Goal: Information Seeking & Learning: Compare options

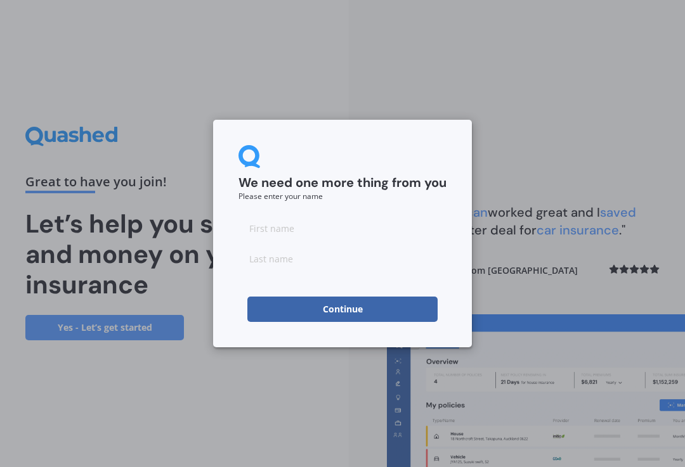
click at [274, 229] on input at bounding box center [342, 227] width 208 height 25
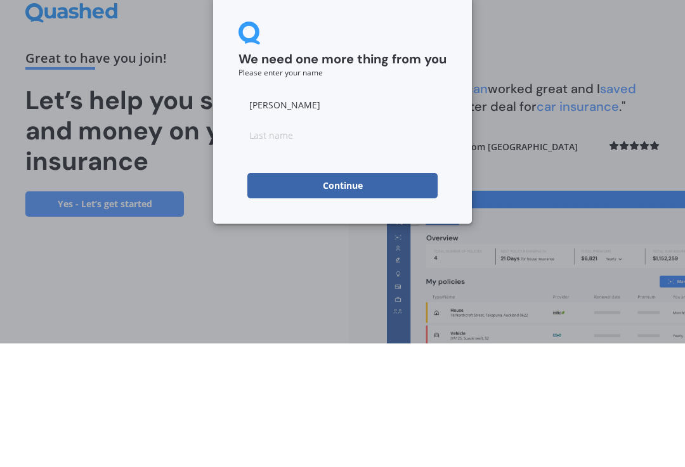
type input "[PERSON_NAME]"
click at [263, 246] on input at bounding box center [342, 258] width 208 height 25
type input "Bekkers"
click at [356, 297] on button "Continue" at bounding box center [342, 309] width 190 height 25
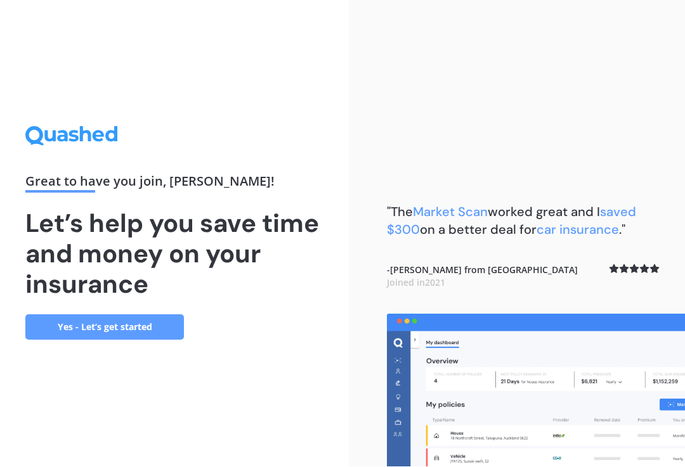
click at [115, 319] on link "Yes - Let’s get started" at bounding box center [104, 327] width 158 height 25
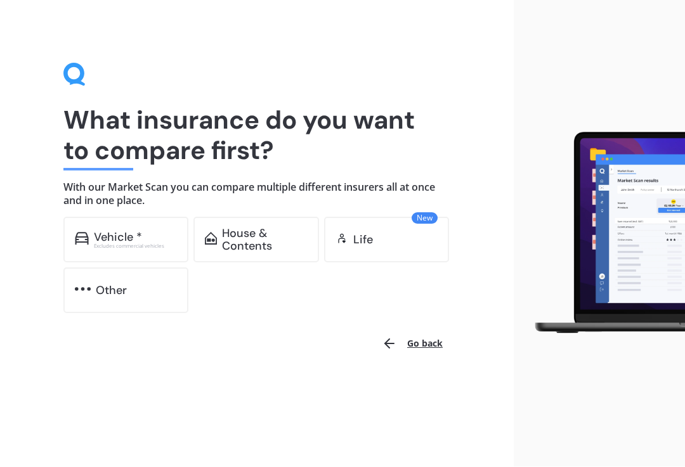
click at [125, 231] on div "Vehicle *" at bounding box center [118, 237] width 48 height 13
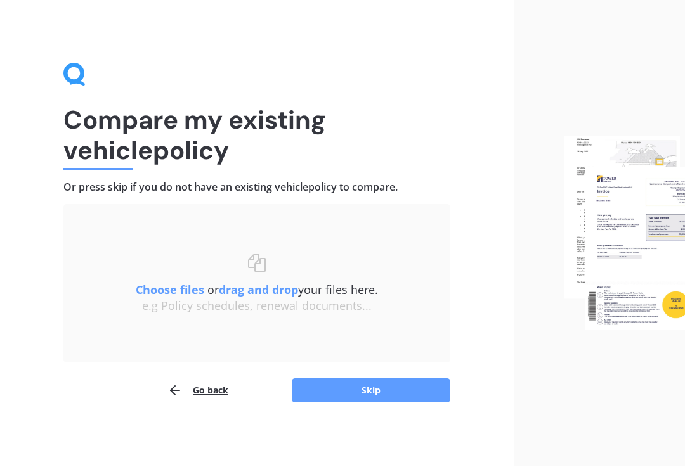
click at [389, 398] on button "Skip" at bounding box center [371, 391] width 158 height 24
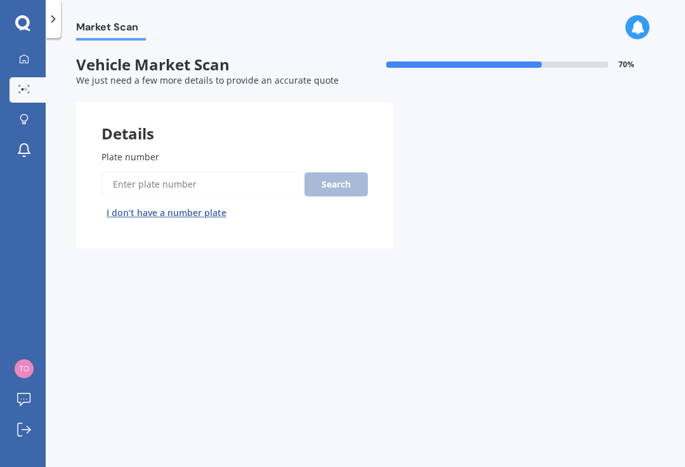
click at [142, 180] on input "Plate number" at bounding box center [200, 184] width 198 height 27
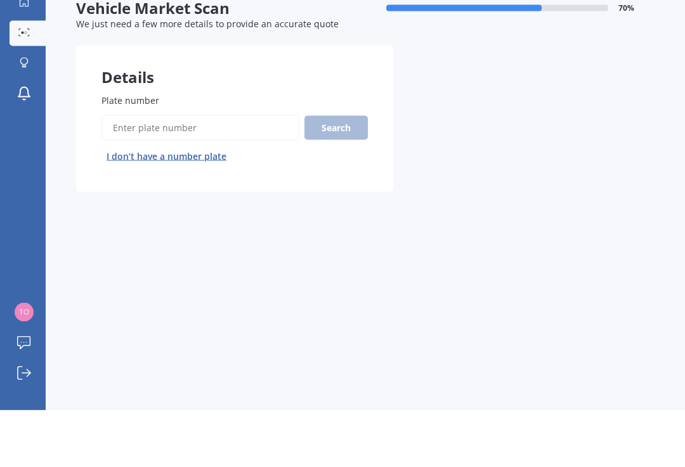
scroll to position [0, 0]
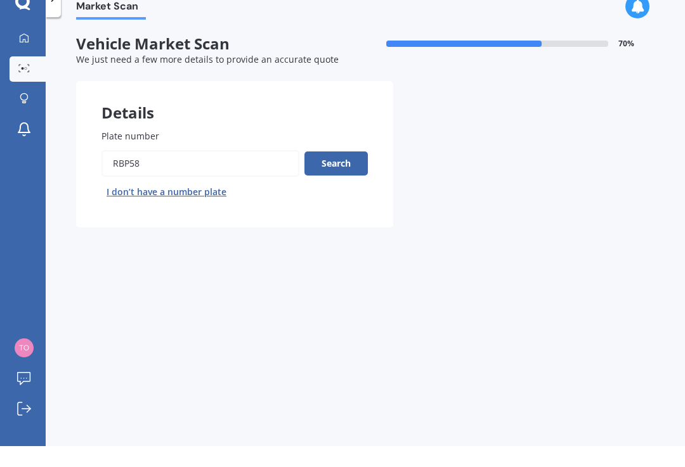
type input "Rbp58"
click at [331, 172] on button "Search" at bounding box center [335, 184] width 63 height 24
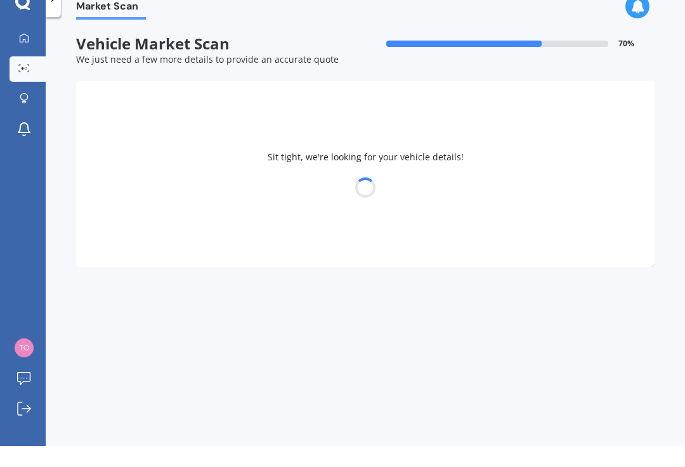
scroll to position [20, 0]
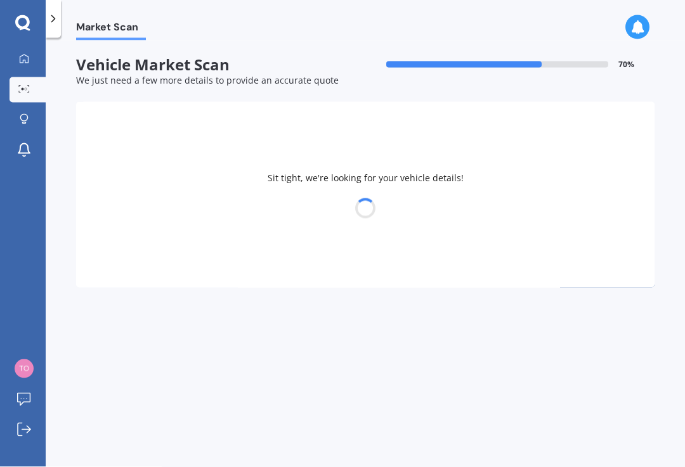
select select "FORD"
select select "RANGER"
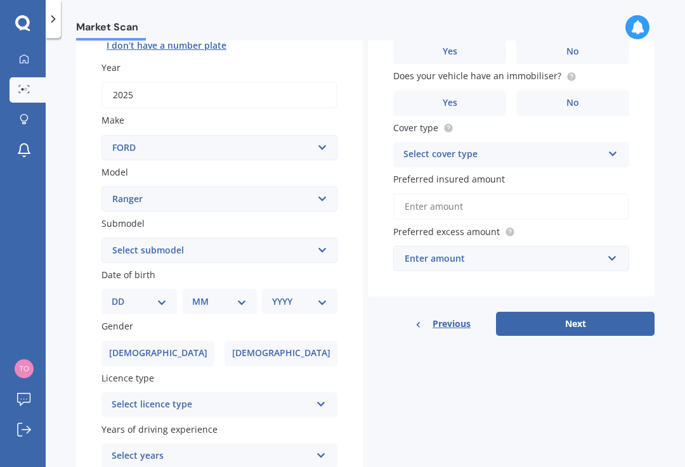
scroll to position [172, 0]
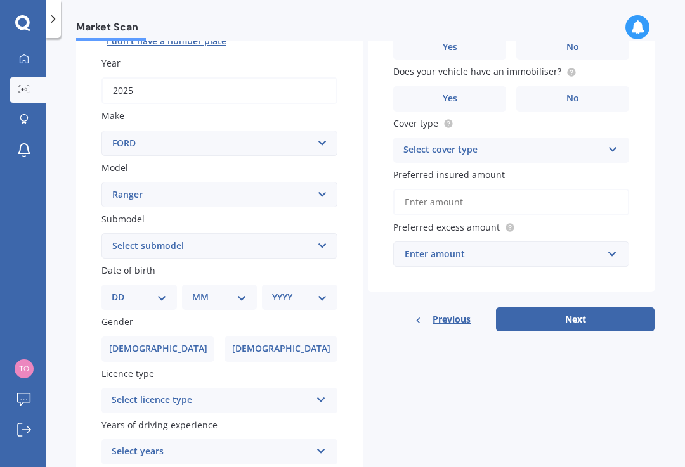
click at [320, 233] on select "Select submodel 4X2 3.2 Litre Turbo Diesel 4X2 XL 2.2 Litre Turbo Diesel 4X2 XL…" at bounding box center [219, 245] width 236 height 25
select select "WILDTRAK"
click at [165, 290] on select "DD 01 02 03 04 05 06 07 08 09 10 11 12 13 14 15 16 17 18 19 20 21 22 23 24 25 2…" at bounding box center [139, 297] width 55 height 14
select select "29"
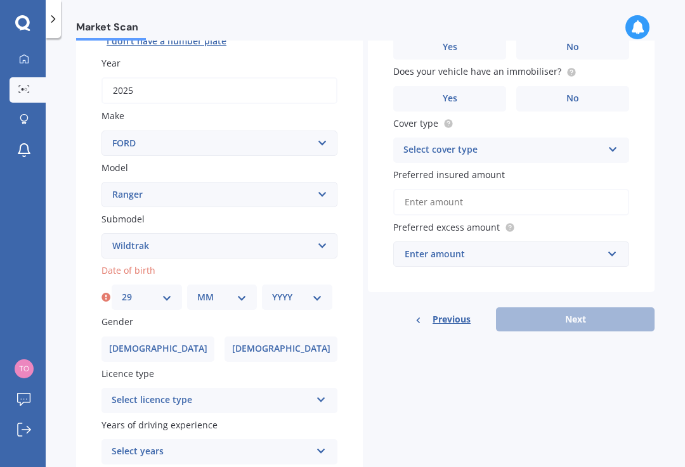
click at [235, 290] on select "MM 01 02 03 04 05 06 07 08 09 10 11 12" at bounding box center [222, 297] width 50 height 14
select select "05"
click at [311, 290] on select "YYYY 2025 2024 2023 2022 2021 2020 2019 2018 2017 2016 2015 2014 2013 2012 2011…" at bounding box center [297, 297] width 50 height 14
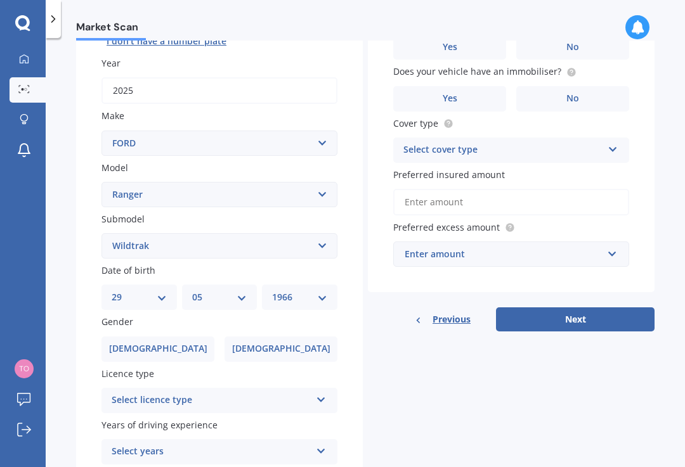
click at [325, 290] on select "YYYY 2025 2024 2023 2022 2021 2020 2019 2018 2017 2016 2015 2014 2013 2012 2011…" at bounding box center [299, 297] width 55 height 14
select select "1965"
click at [291, 344] on span "[DEMOGRAPHIC_DATA]" at bounding box center [281, 349] width 98 height 11
click at [0, 0] on input "[DEMOGRAPHIC_DATA]" at bounding box center [0, 0] width 0 height 0
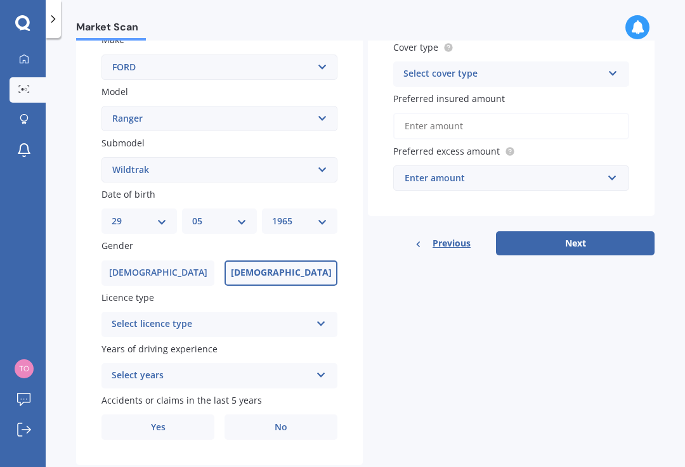
scroll to position [247, 0]
click at [324, 318] on icon at bounding box center [321, 322] width 11 height 9
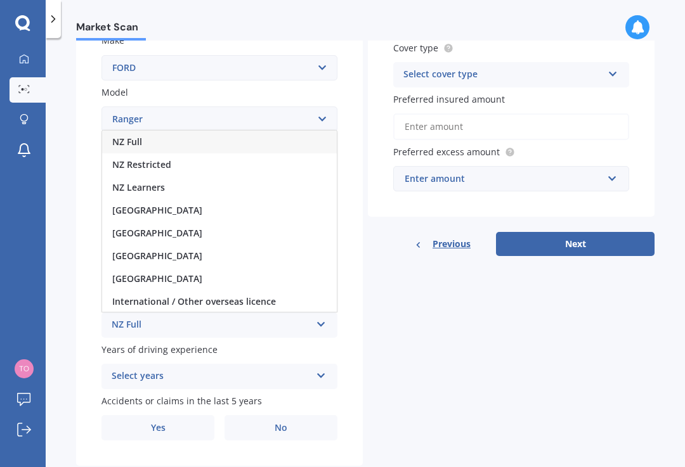
click at [129, 136] on span "NZ Full" at bounding box center [127, 142] width 30 height 12
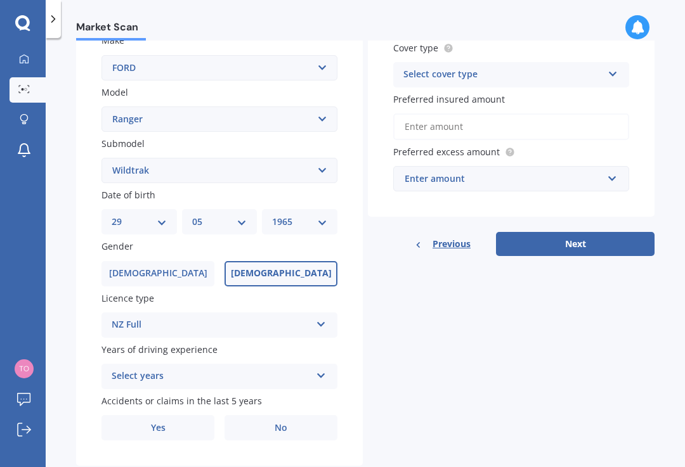
click at [319, 369] on icon at bounding box center [321, 373] width 11 height 9
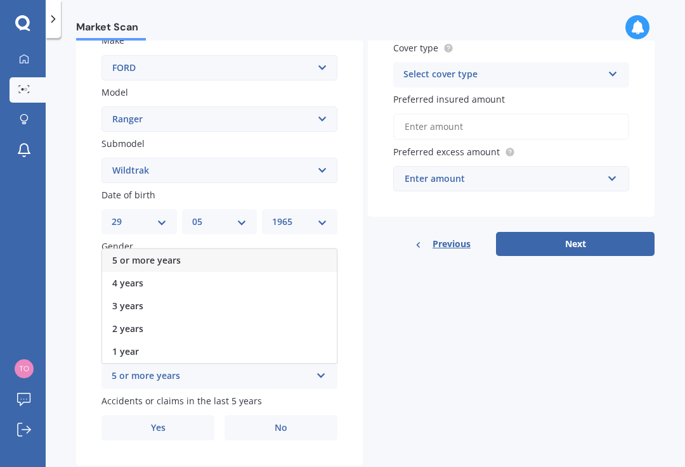
click at [141, 254] on span "5 or more years" at bounding box center [146, 260] width 68 height 12
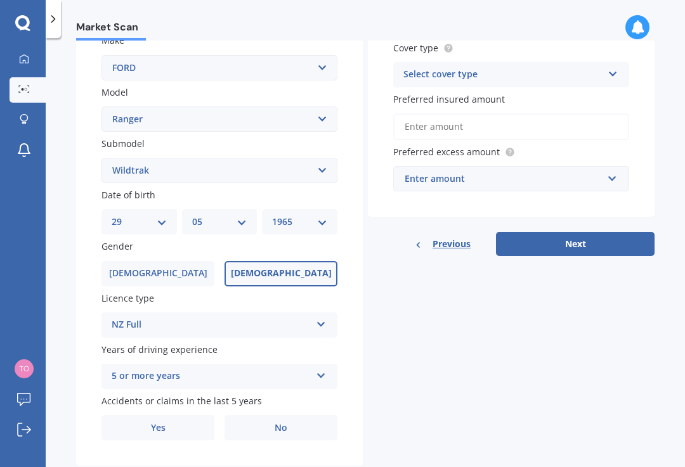
click at [290, 415] on label "No" at bounding box center [280, 427] width 113 height 25
click at [0, 0] on input "No" at bounding box center [0, 0] width 0 height 0
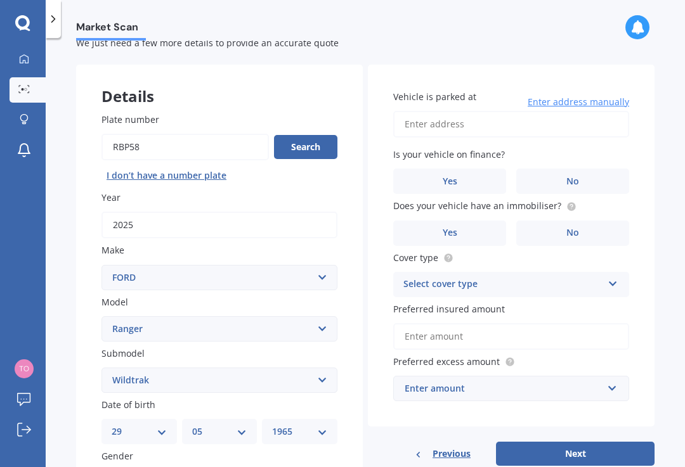
scroll to position [32, 0]
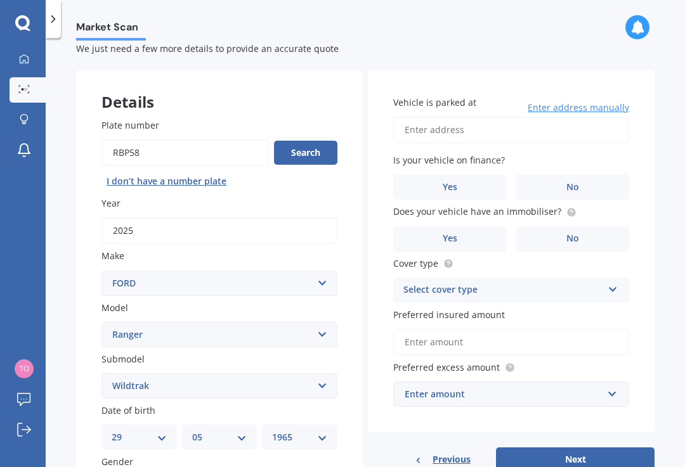
click at [444, 117] on input "Vehicle is parked at" at bounding box center [511, 130] width 236 height 27
type input "[STREET_ADDRESS][PERSON_NAME]"
click at [584, 174] on label "No" at bounding box center [572, 186] width 113 height 25
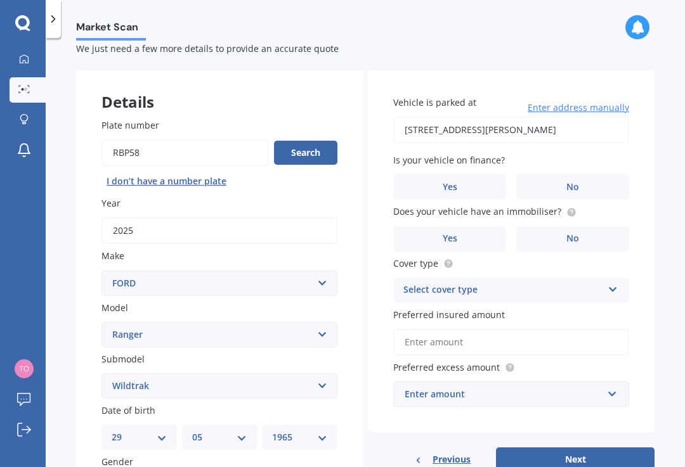
click at [0, 0] on input "No" at bounding box center [0, 0] width 0 height 0
click at [466, 226] on label "Yes" at bounding box center [449, 238] width 113 height 25
click at [0, 0] on input "Yes" at bounding box center [0, 0] width 0 height 0
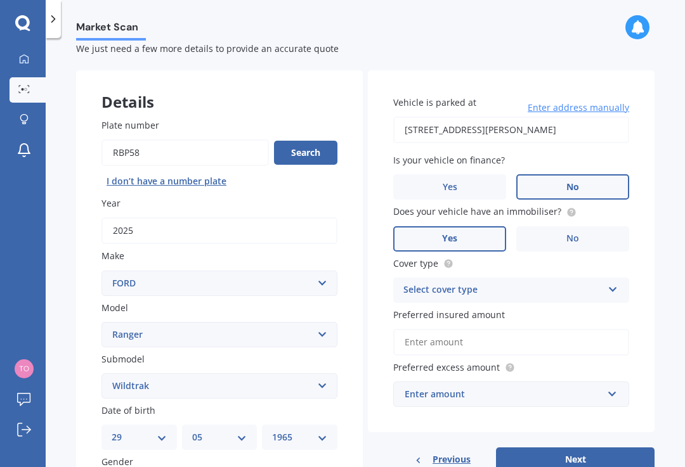
click at [616, 283] on icon at bounding box center [612, 287] width 11 height 9
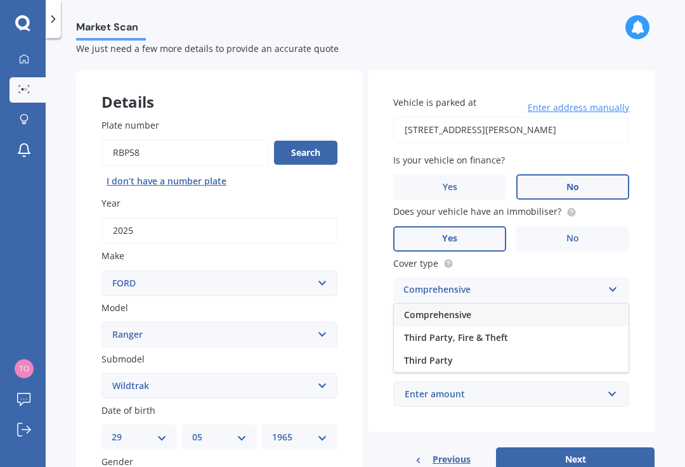
click at [430, 309] on span "Comprehensive" at bounding box center [437, 315] width 67 height 12
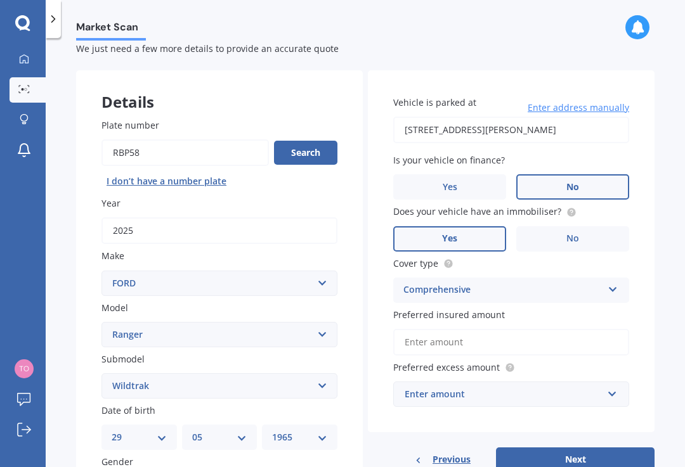
click at [446, 329] on input "Preferred insured amount" at bounding box center [511, 342] width 236 height 27
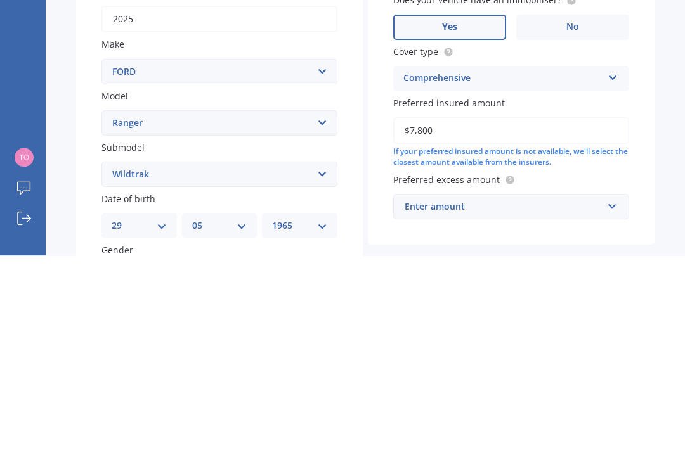
type input "$78,000"
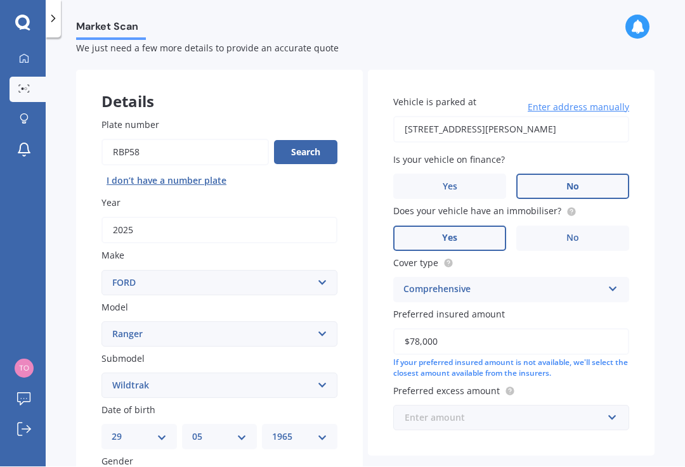
click at [614, 406] on input "text" at bounding box center [506, 418] width 224 height 24
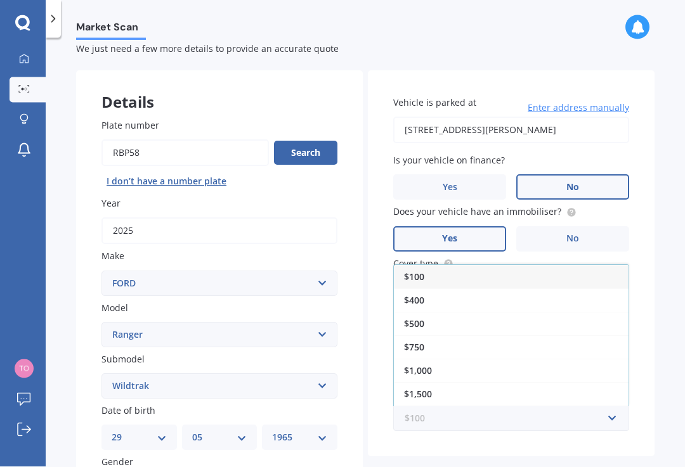
scroll to position [22, 0]
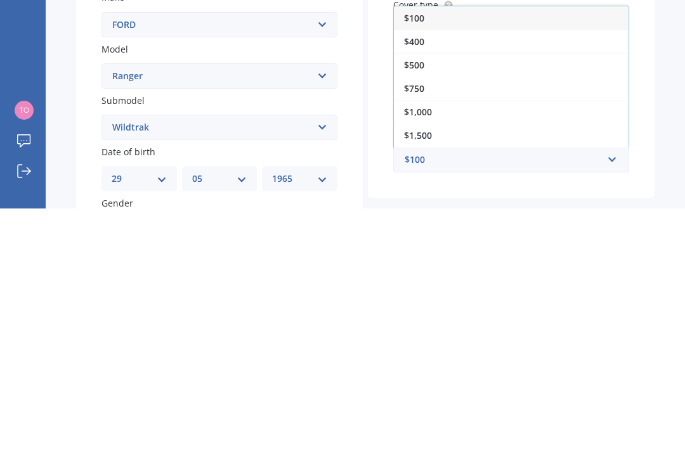
click at [414, 318] on span "$500" at bounding box center [414, 324] width 20 height 12
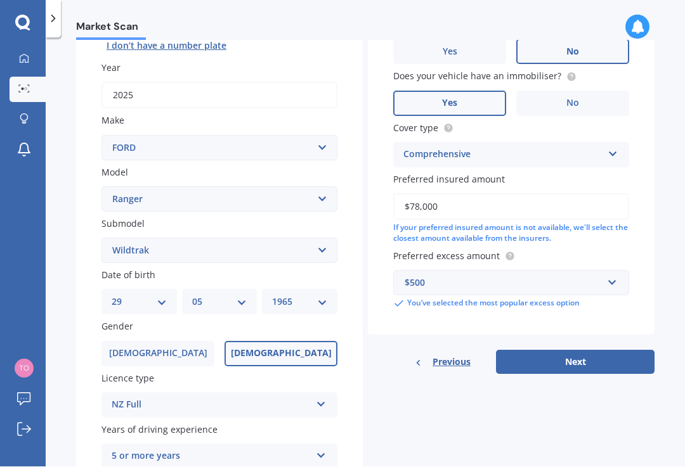
scroll to position [184, 0]
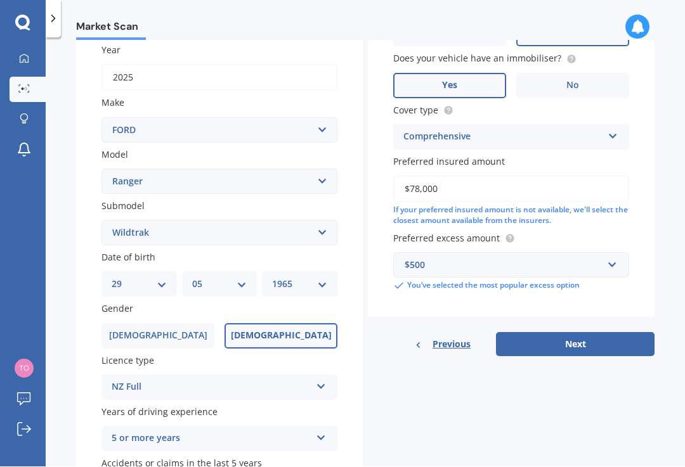
click at [576, 333] on button "Next" at bounding box center [575, 345] width 158 height 24
select select "29"
select select "05"
select select "1965"
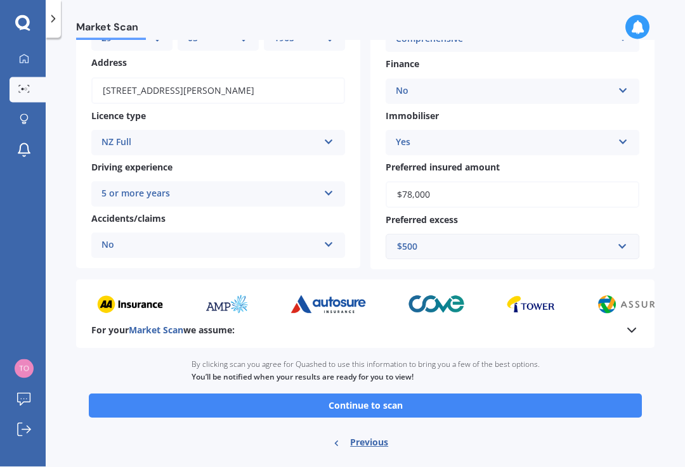
scroll to position [158, 0]
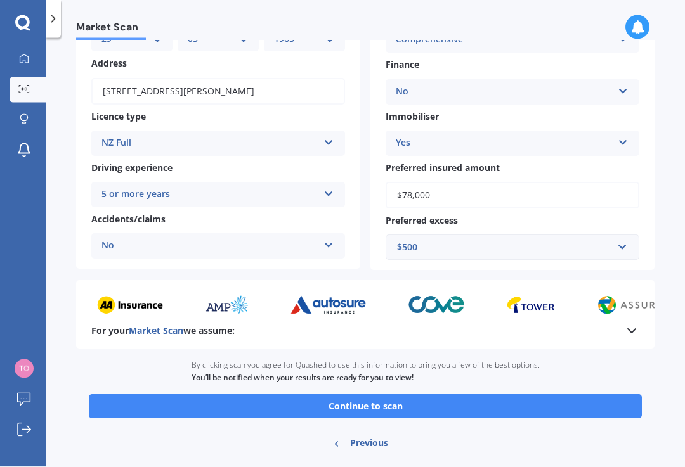
click at [379, 402] on button "Continue to scan" at bounding box center [365, 407] width 553 height 24
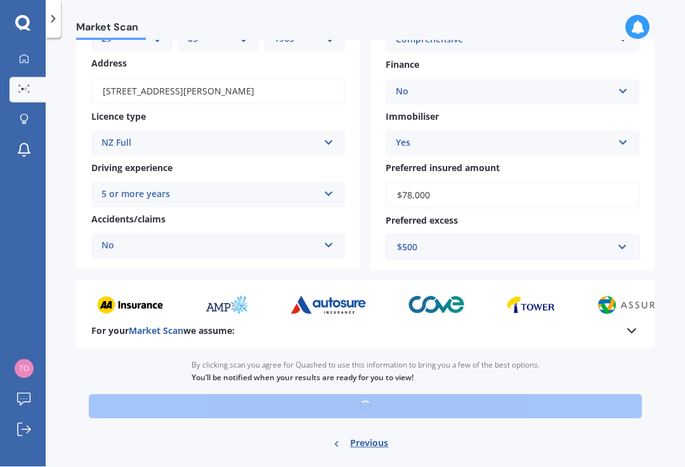
scroll to position [0, 0]
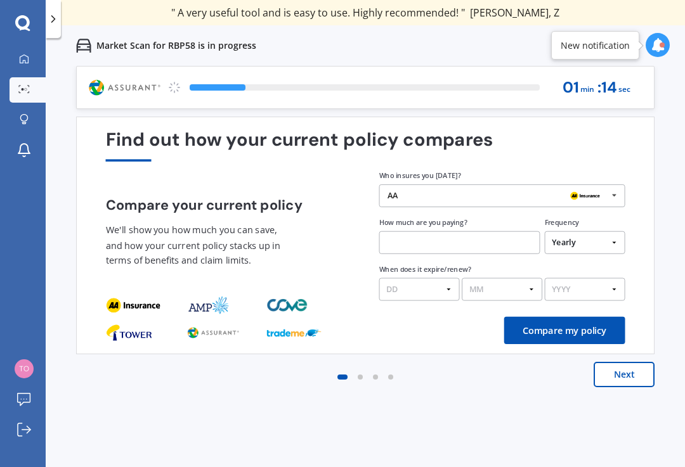
click at [631, 380] on button "Next" at bounding box center [623, 374] width 61 height 25
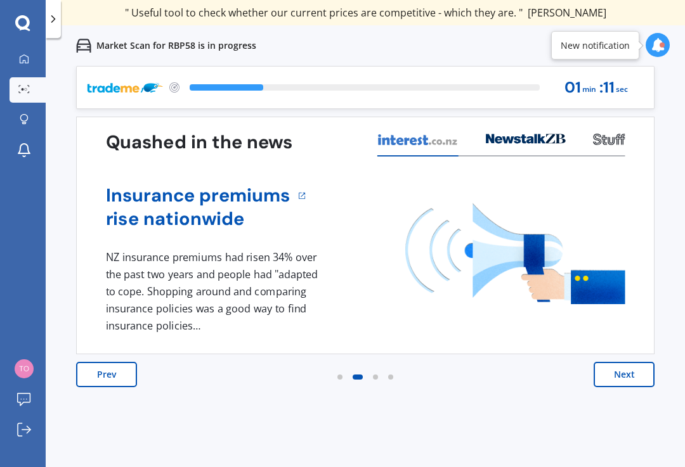
click at [628, 366] on button "Next" at bounding box center [623, 374] width 61 height 25
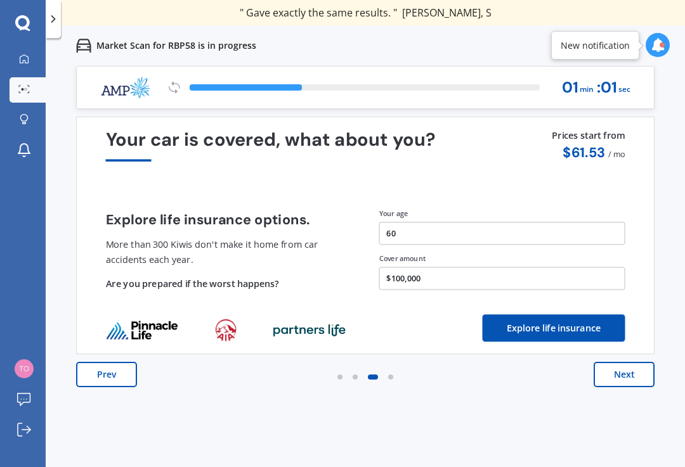
click at [625, 368] on button "Next" at bounding box center [623, 374] width 61 height 25
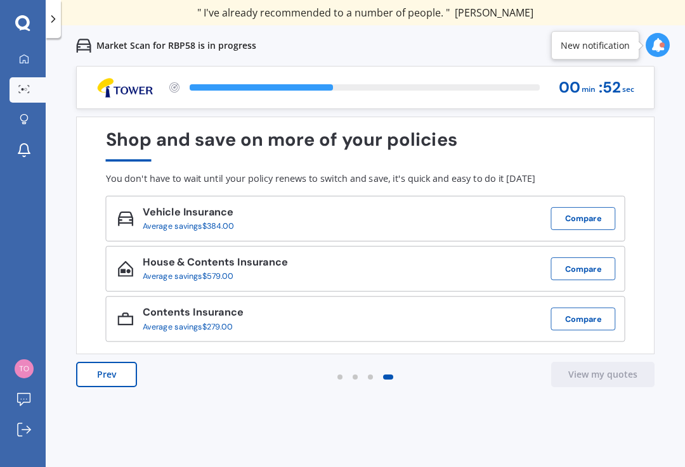
click at [582, 217] on button "Compare" at bounding box center [583, 218] width 65 height 23
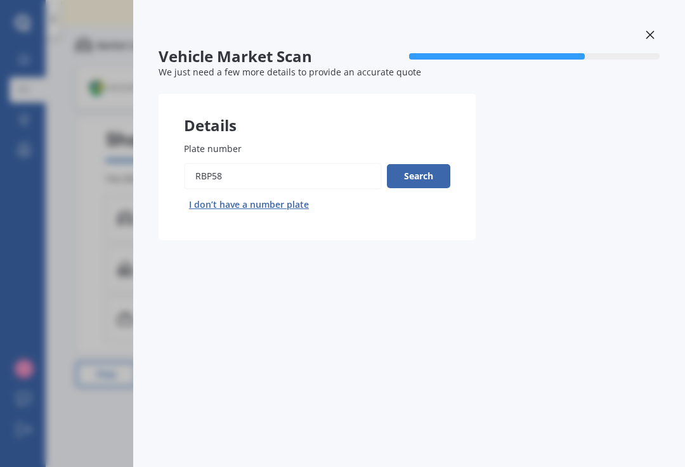
click at [423, 172] on button "Search" at bounding box center [418, 176] width 63 height 24
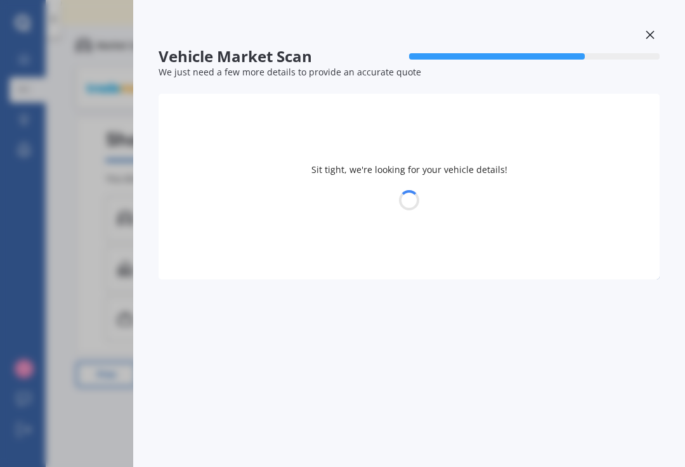
select select "FORD"
select select "RANGER"
select select "29"
select select "05"
select select "1965"
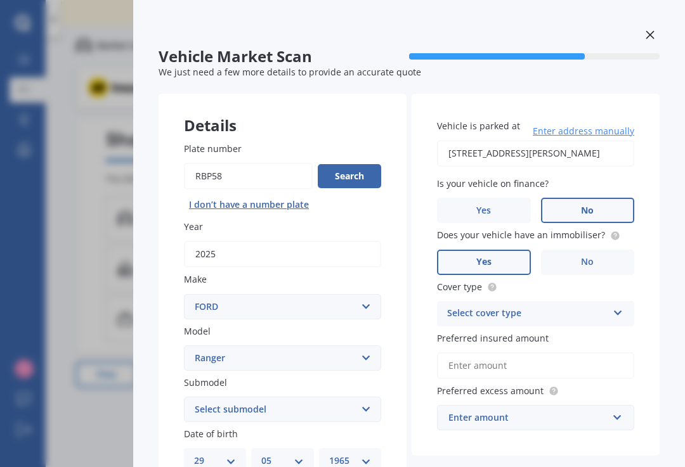
click at [659, 27] on div at bounding box center [649, 36] width 19 height 22
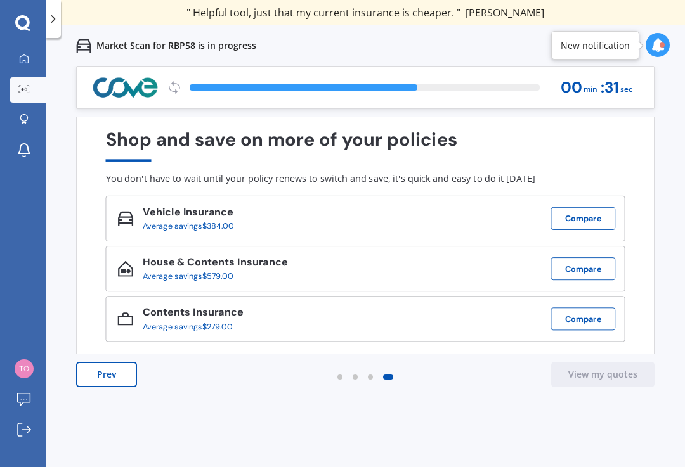
click at [591, 262] on button "Compare" at bounding box center [583, 268] width 65 height 23
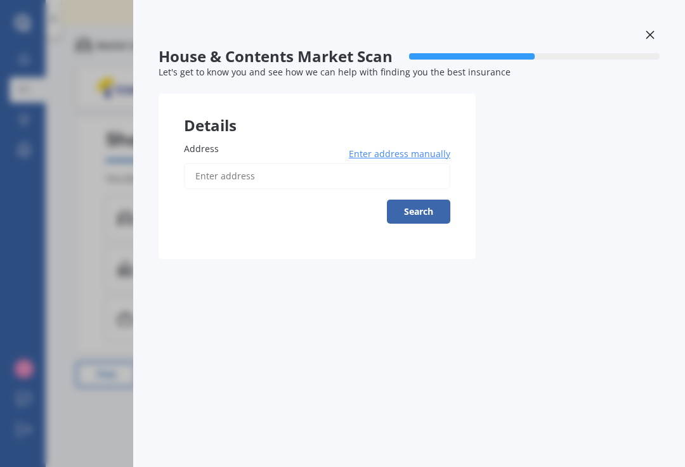
click at [217, 183] on input "Address" at bounding box center [317, 176] width 266 height 27
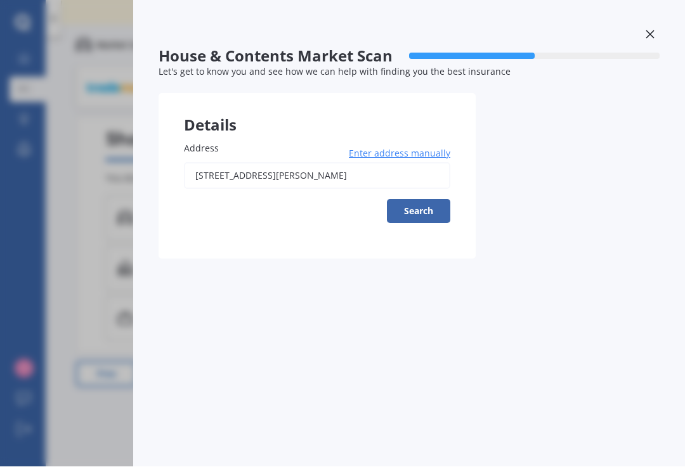
type input "[STREET_ADDRESS][PERSON_NAME]"
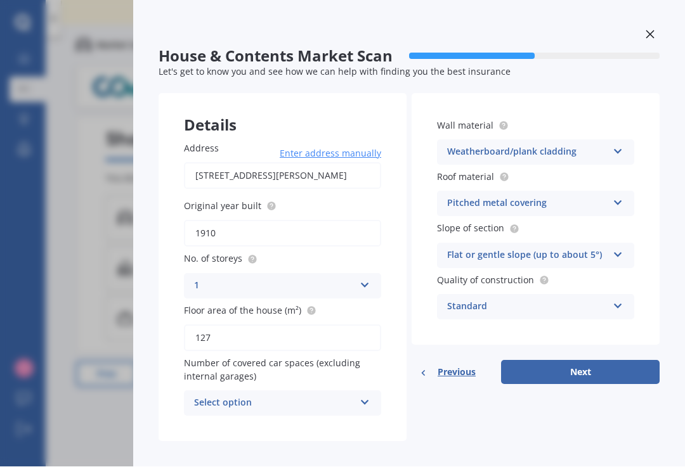
click at [363, 399] on icon at bounding box center [364, 400] width 11 height 9
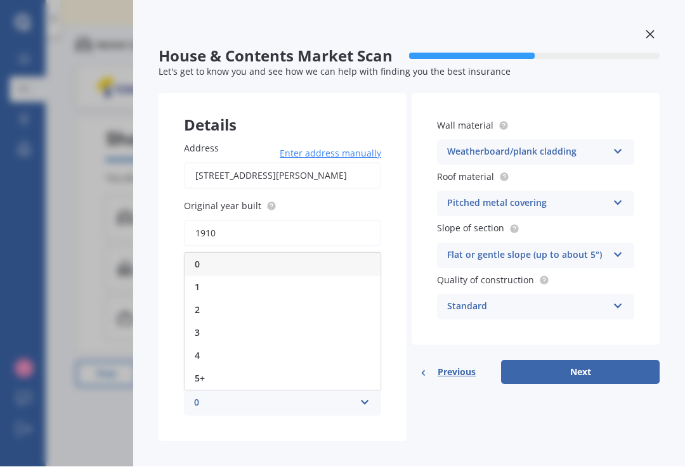
click at [195, 304] on span "2" at bounding box center [197, 310] width 5 height 12
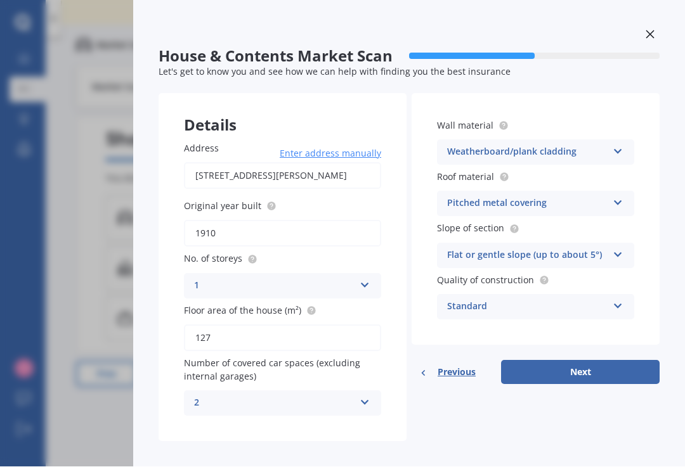
click at [614, 248] on icon at bounding box center [617, 252] width 11 height 9
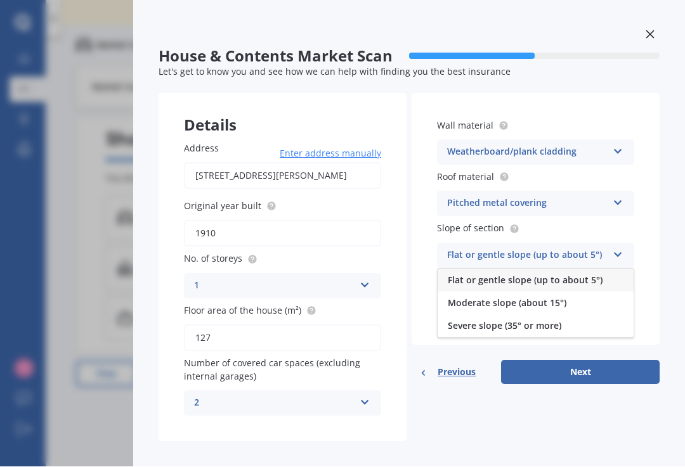
click at [479, 276] on span "Flat or gentle slope (up to about 5°)" at bounding box center [524, 280] width 155 height 12
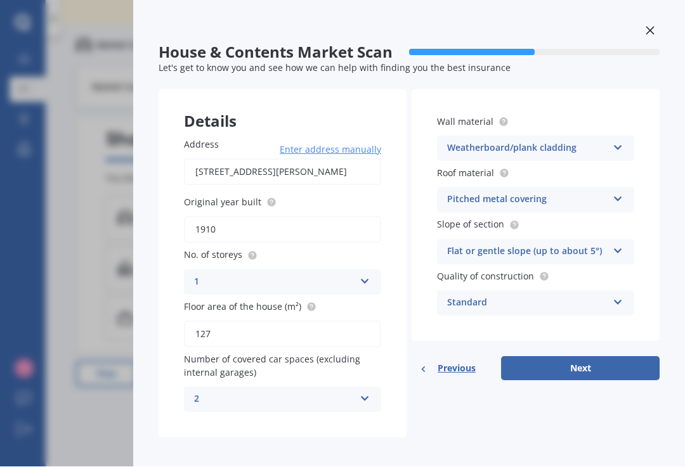
click at [600, 361] on button "Next" at bounding box center [580, 369] width 158 height 24
select select "29"
select select "05"
select select "1965"
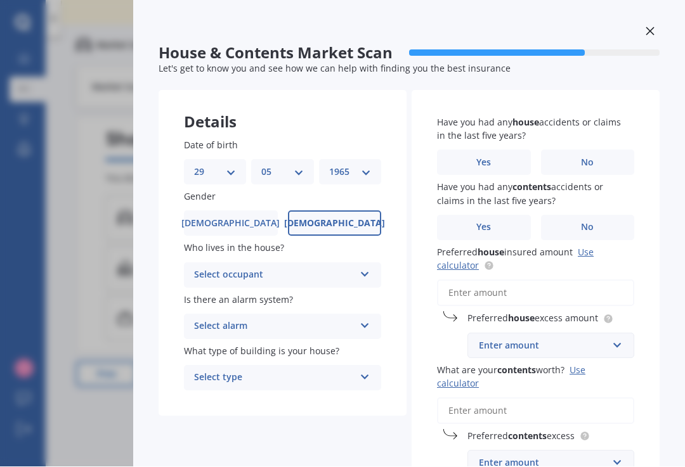
click at [364, 269] on icon at bounding box center [364, 272] width 11 height 9
click at [216, 294] on span "Owner" at bounding box center [209, 300] width 29 height 12
click at [363, 321] on icon at bounding box center [364, 323] width 11 height 9
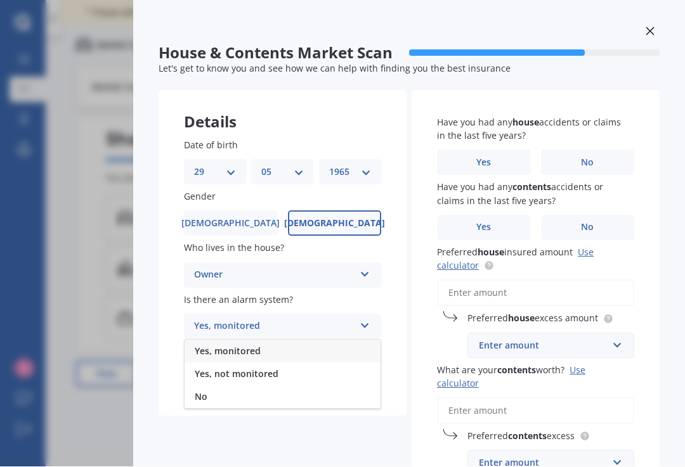
click at [200, 392] on span "No" at bounding box center [201, 397] width 13 height 12
click at [360, 371] on icon at bounding box center [364, 375] width 11 height 9
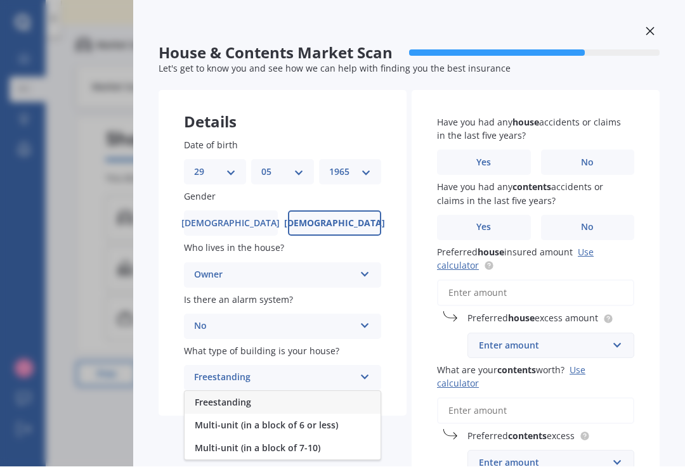
click at [219, 399] on span "Freestanding" at bounding box center [223, 403] width 56 height 12
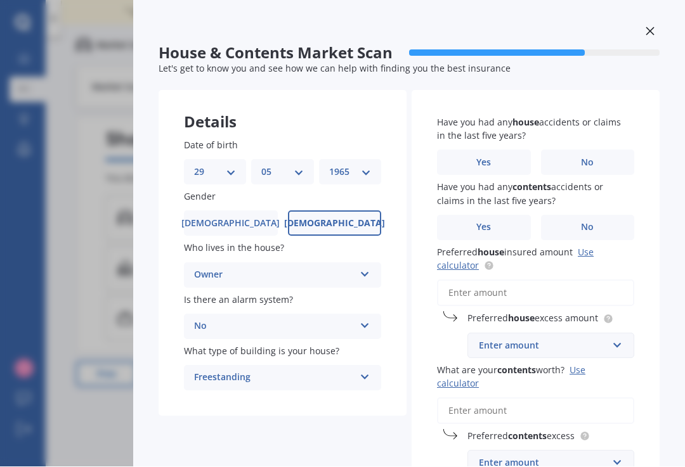
click at [596, 156] on label "No" at bounding box center [588, 162] width 94 height 25
click at [0, 0] on input "No" at bounding box center [0, 0] width 0 height 0
click at [592, 222] on span "No" at bounding box center [587, 227] width 13 height 11
click at [0, 0] on input "No" at bounding box center [0, 0] width 0 height 0
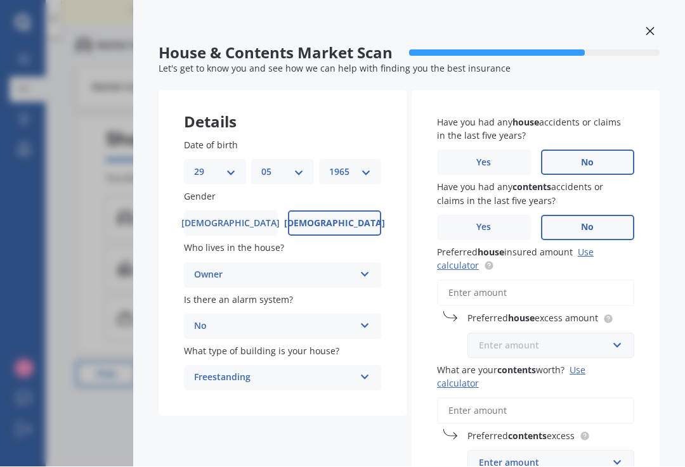
click at [618, 334] on input "text" at bounding box center [545, 346] width 155 height 24
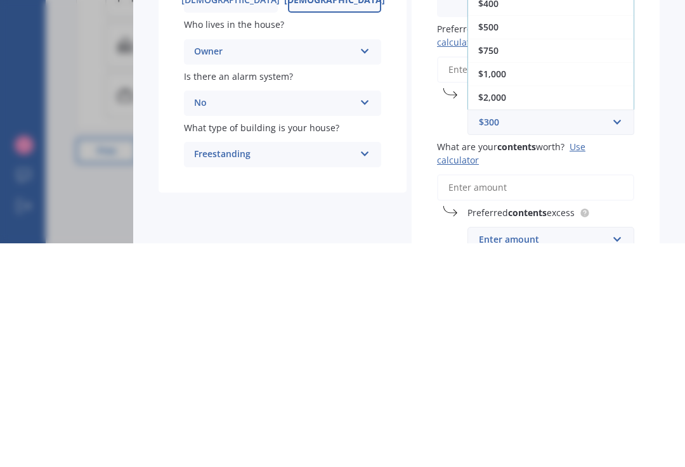
click at [509, 286] on div "$1,000" at bounding box center [550, 297] width 165 height 23
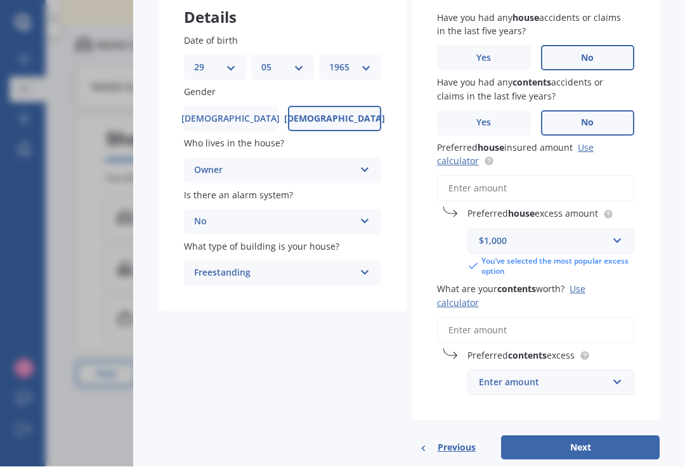
scroll to position [108, 0]
click at [481, 319] on input "What are your contents worth? Use calculator" at bounding box center [535, 330] width 197 height 27
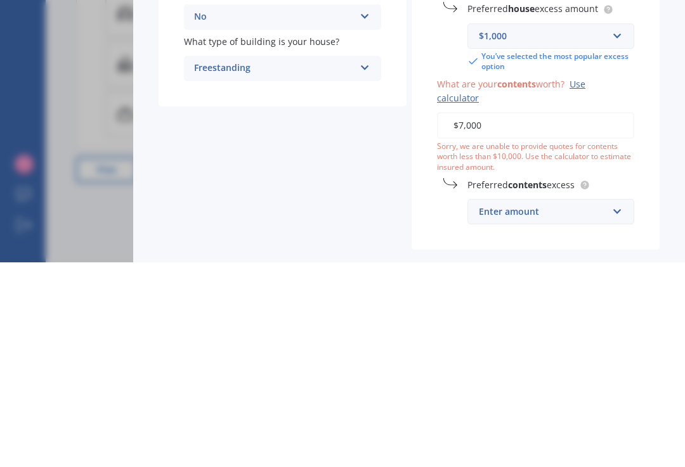
type input "$70,000"
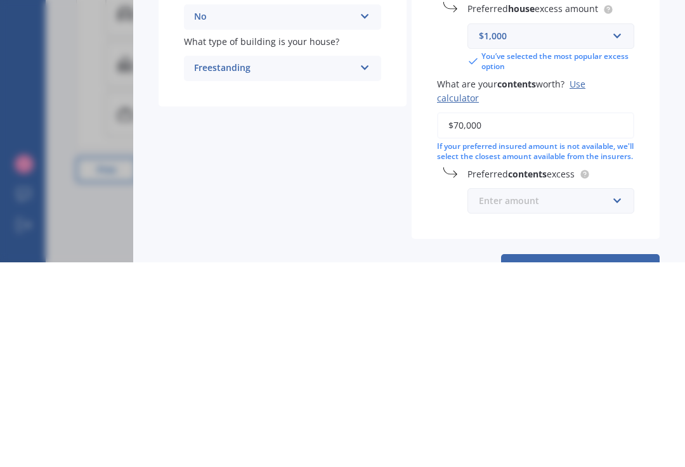
click at [616, 394] on input "text" at bounding box center [545, 406] width 155 height 24
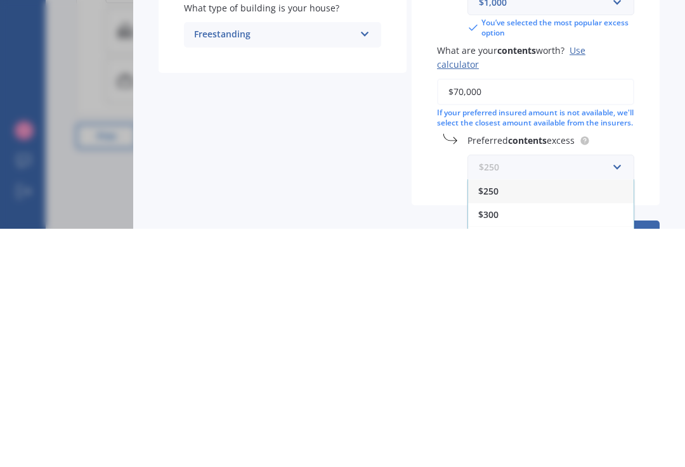
scroll to position [22, 0]
click at [486, 418] on div "$250" at bounding box center [550, 429] width 165 height 23
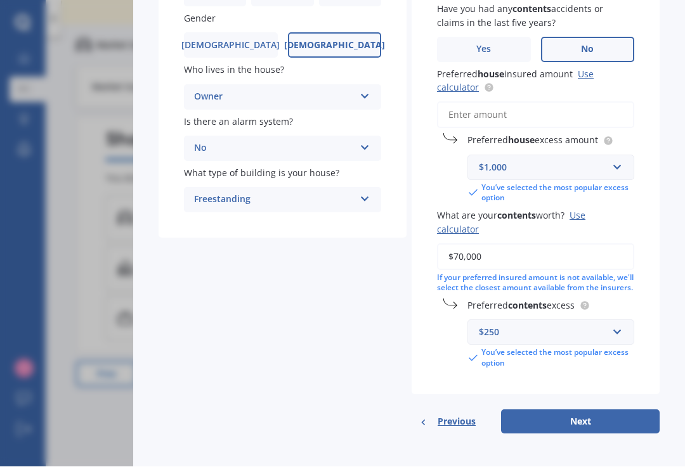
scroll to position [181, 0]
click at [598, 412] on button "Next" at bounding box center [580, 423] width 158 height 24
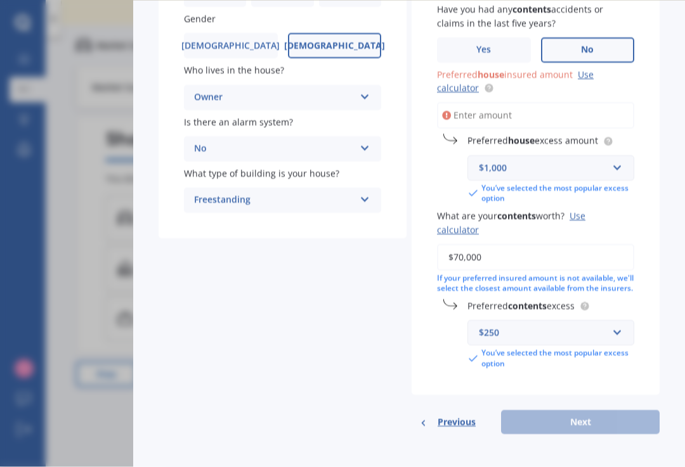
click at [482, 110] on input "Preferred house insured amount Use calculator" at bounding box center [535, 116] width 197 height 27
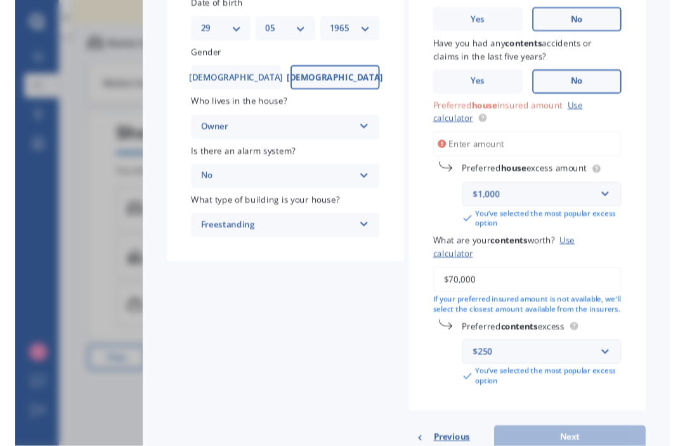
scroll to position [145, 0]
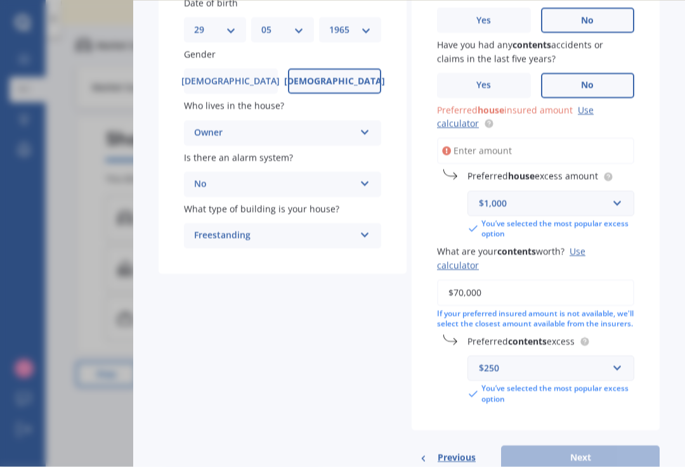
click at [462, 119] on link "Use calculator" at bounding box center [515, 117] width 157 height 25
